Goal: Information Seeking & Learning: Learn about a topic

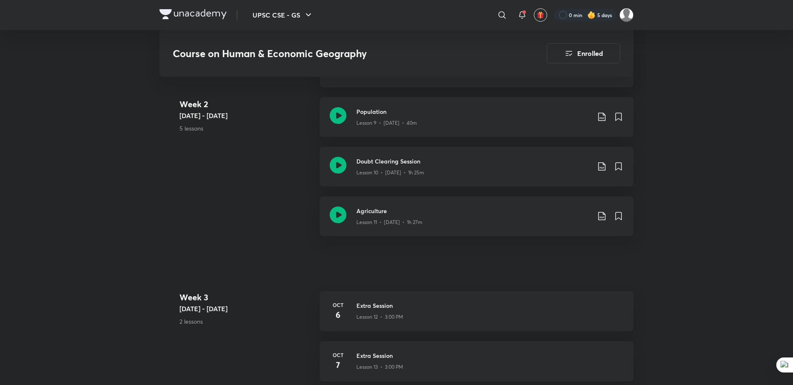
scroll to position [863, 0]
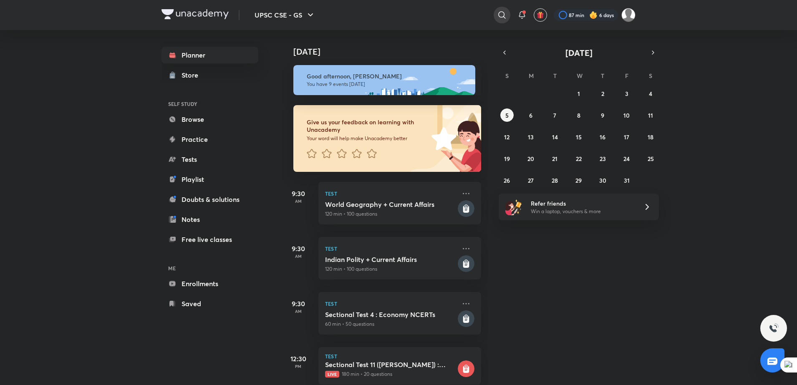
click at [504, 17] on icon at bounding box center [502, 15] width 10 height 10
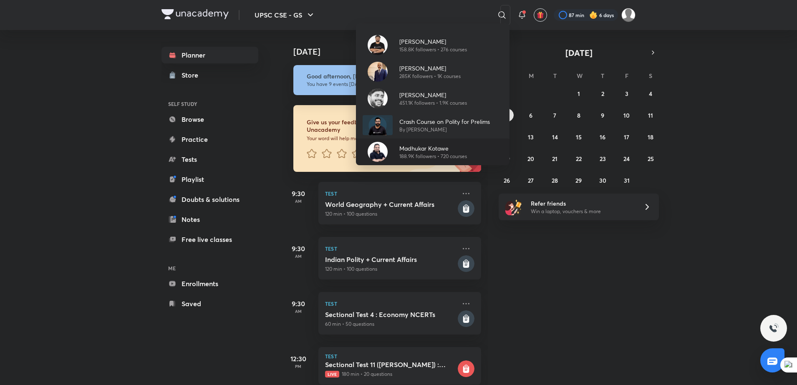
click at [432, 151] on p "Madhukar Kotawe" at bounding box center [433, 148] width 68 height 9
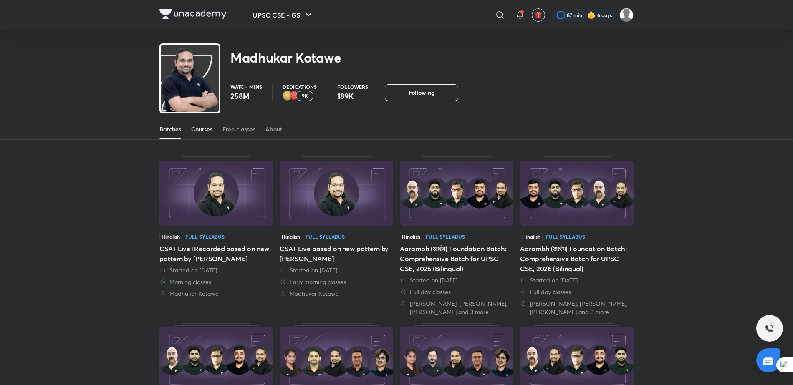
click at [196, 129] on div "Courses" at bounding box center [201, 129] width 21 height 8
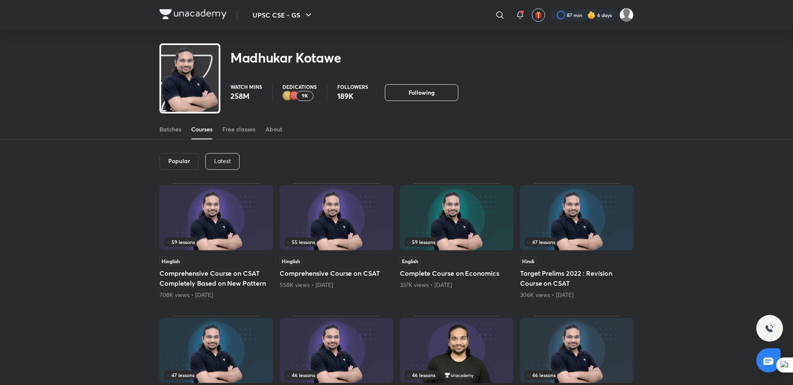
click at [224, 158] on p "Latest" at bounding box center [222, 161] width 17 height 7
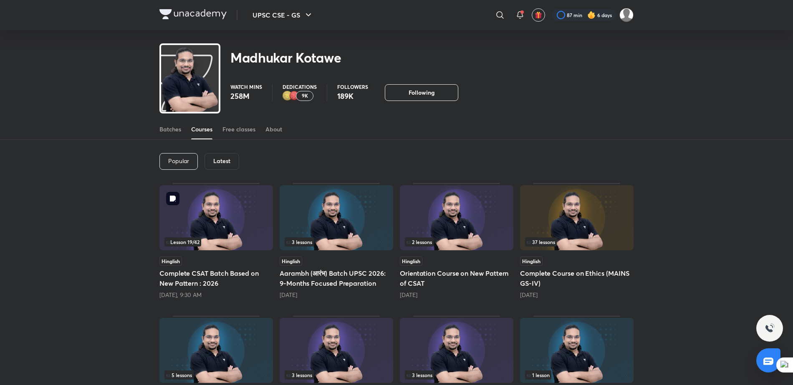
click at [226, 219] on img at bounding box center [215, 217] width 113 height 65
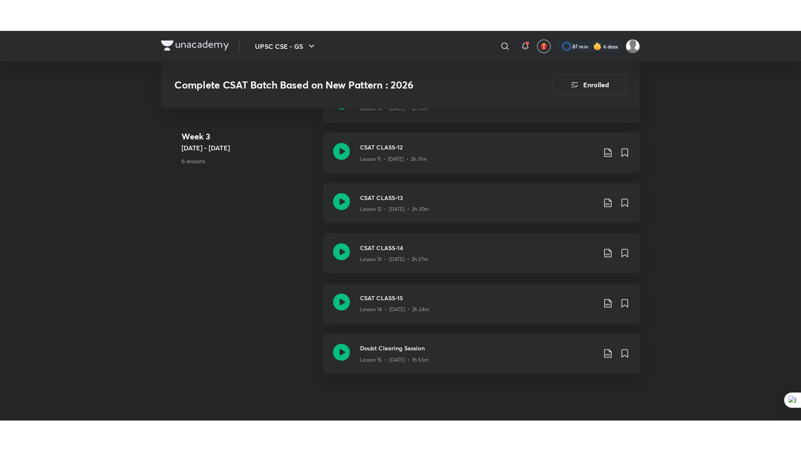
scroll to position [1009, 0]
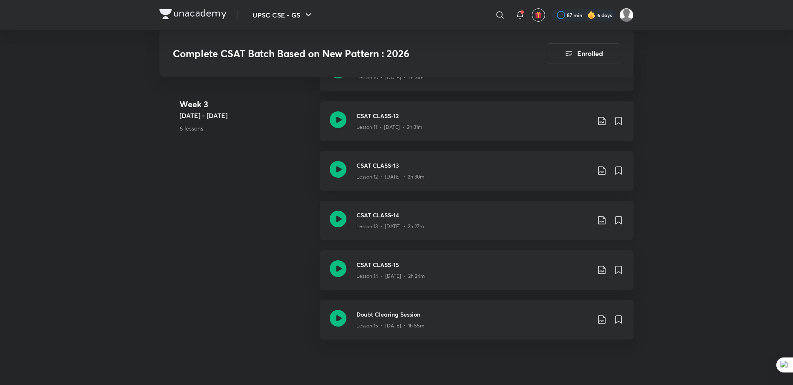
click at [497, 224] on div "Lesson 13 • Sept 25 • 2h 27m" at bounding box center [473, 224] width 234 height 11
